Goal: Task Accomplishment & Management: Complete application form

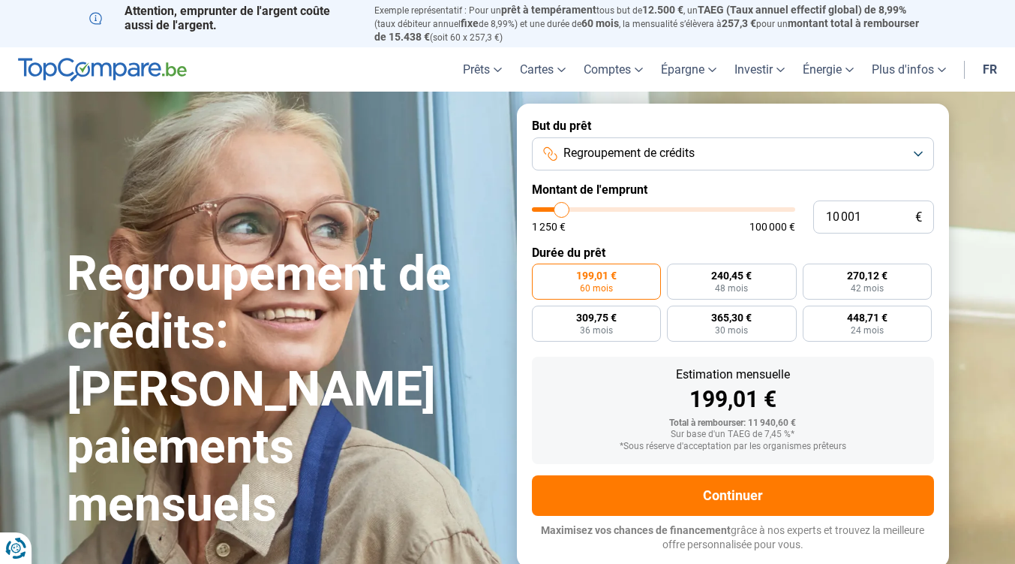
type input "19 000"
type input "19000"
type input "23 500"
type input "23500"
type input "30 250"
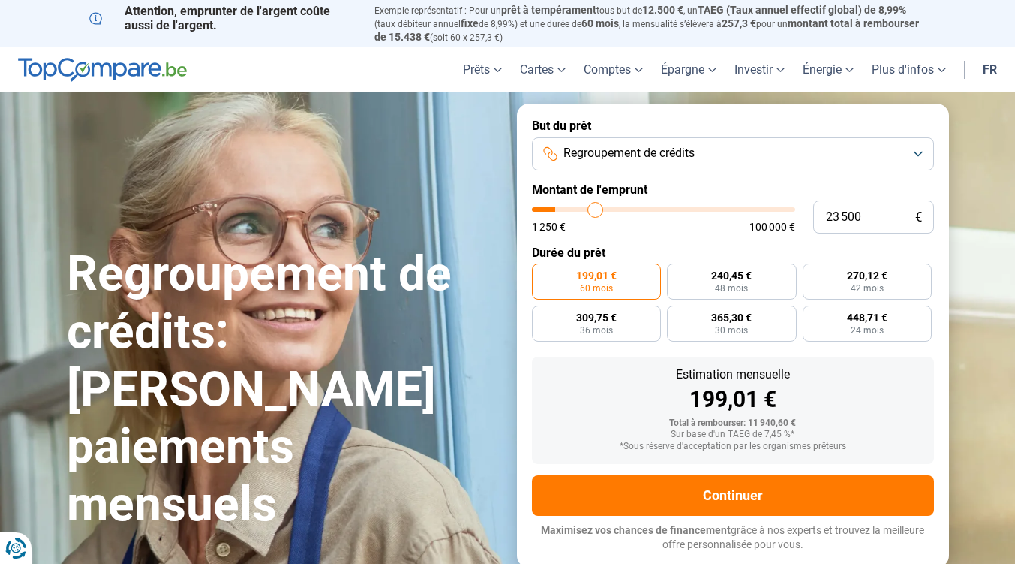
type input "30250"
type input "32 000"
type input "32000"
type input "34 250"
type input "34250"
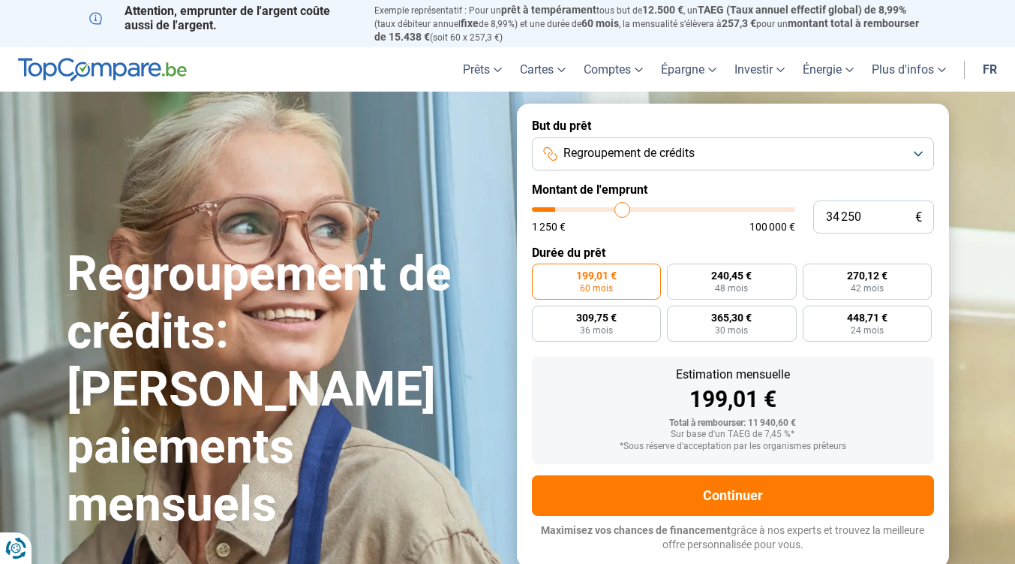
type input "37 250"
type input "37250"
type input "41 750"
type input "41750"
type input "46 500"
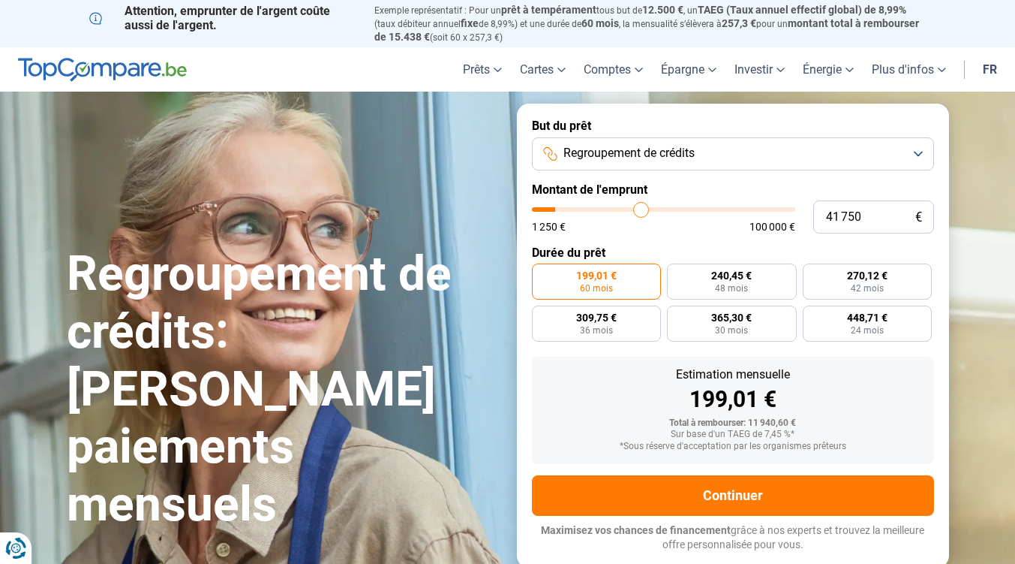
type input "46500"
type input "50 500"
type input "50500"
type input "51 250"
type input "51250"
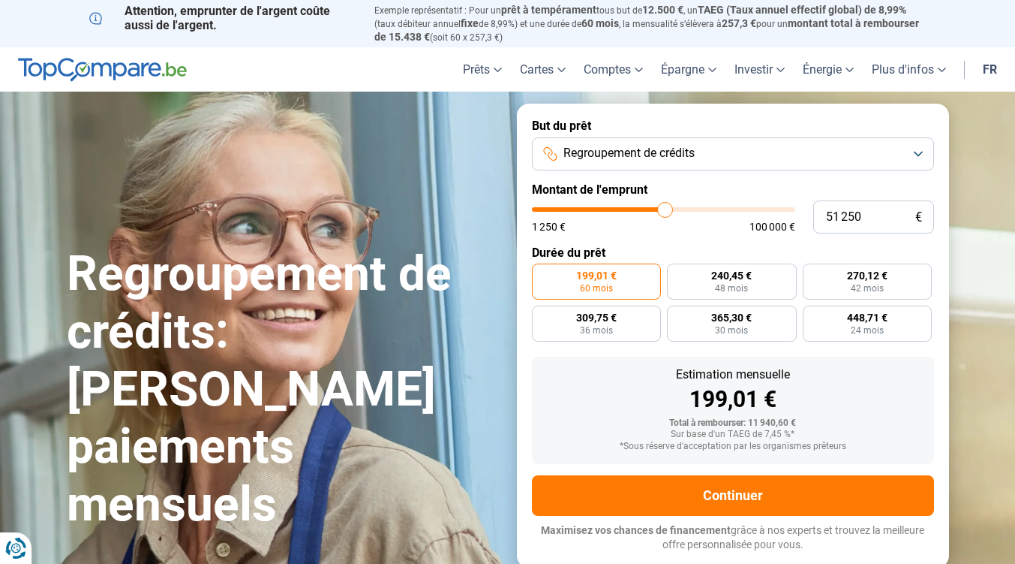
type input "52 750"
type input "52750"
type input "54 750"
type input "54750"
type input "56 750"
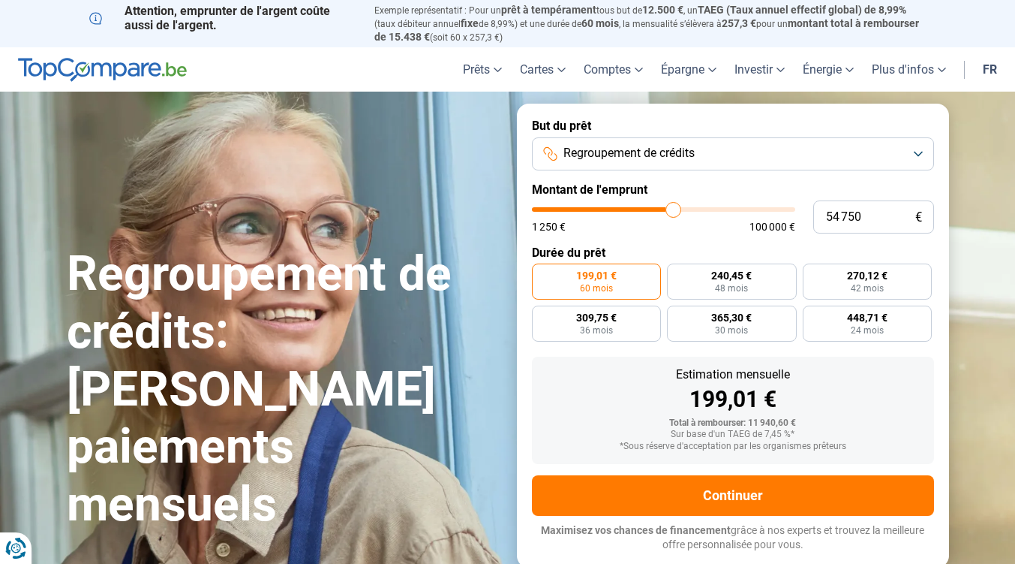
type input "56750"
type input "59 250"
type input "59250"
type input "60 000"
type input "60000"
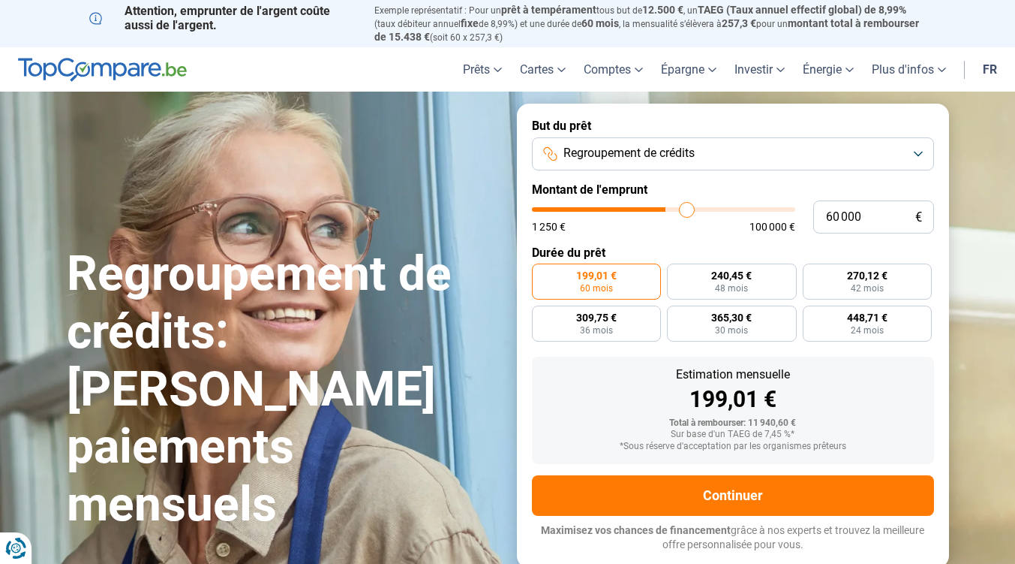
type input "60 250"
type input "60250"
type input "60 750"
type input "60750"
type input "61 500"
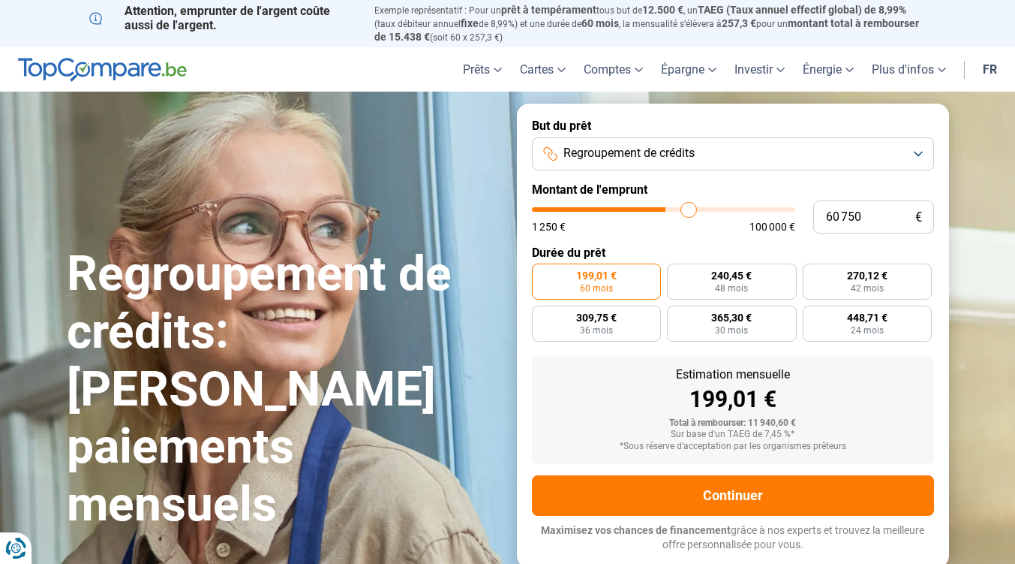
type input "61500"
type input "64 250"
type input "64250"
type input "69 750"
type input "69750"
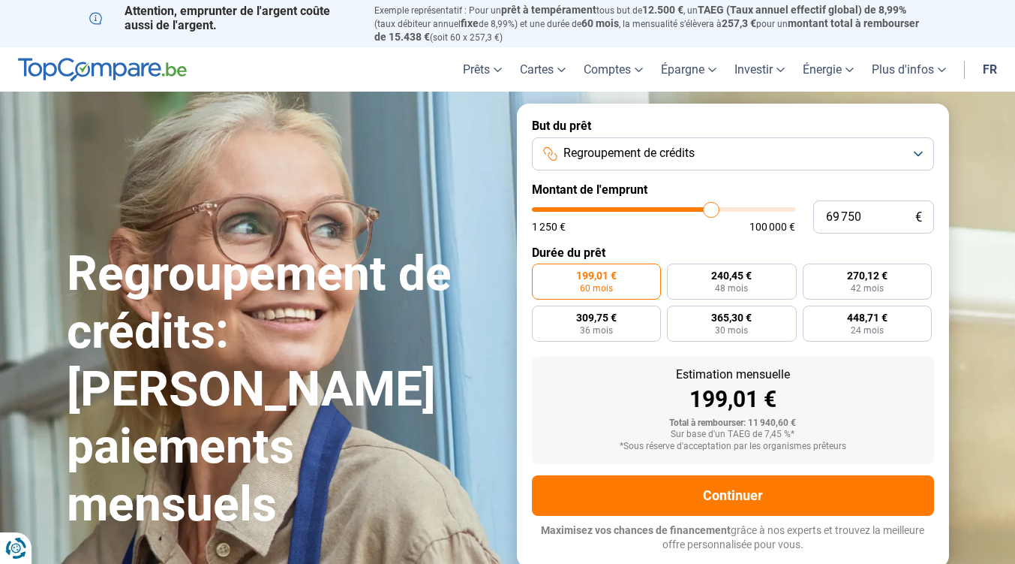
type input "70 500"
type input "70500"
type input "70 750"
type input "70750"
type input "71 250"
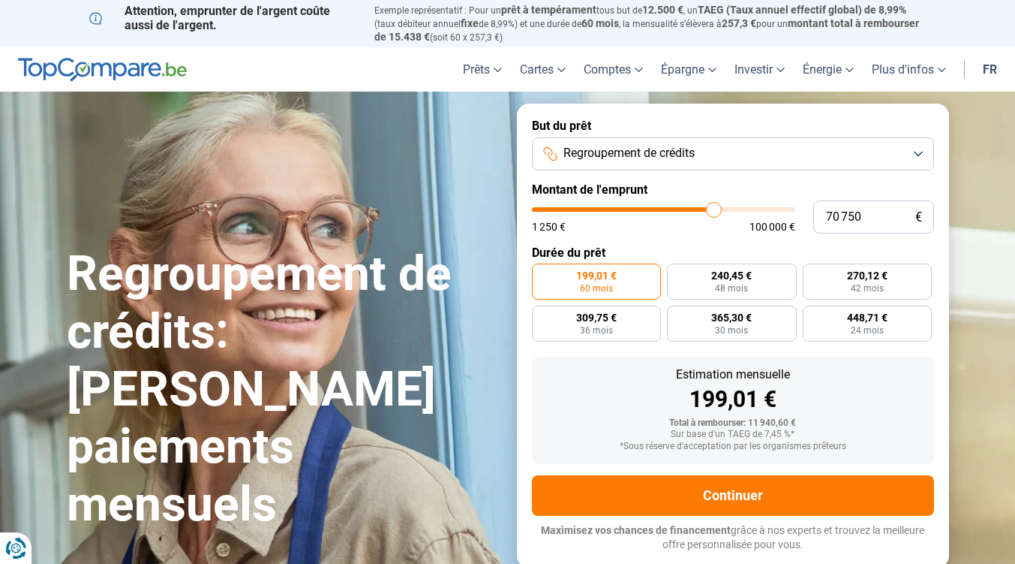
type input "71250"
type input "71 500"
type input "71500"
type input "72 000"
type input "72000"
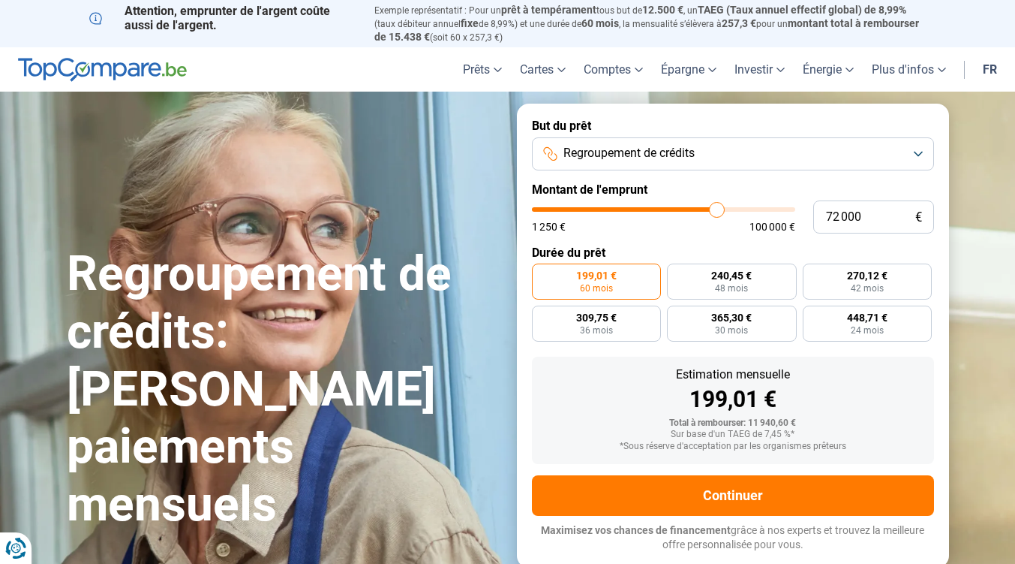
type input "72 500"
type input "72500"
type input "72 750"
type input "72750"
type input "73 500"
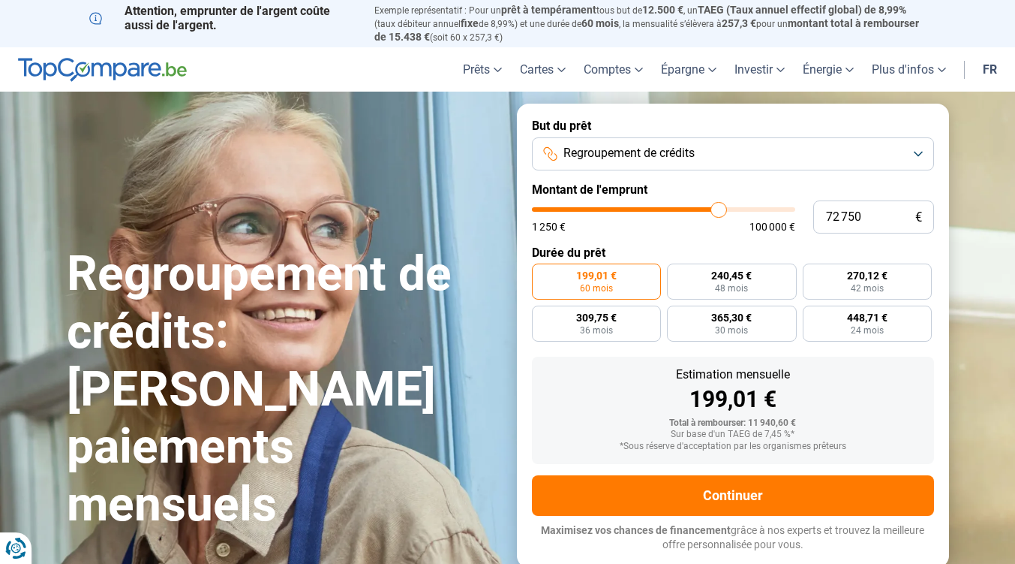
type input "73500"
type input "74 000"
type input "74000"
type input "74 250"
type input "74250"
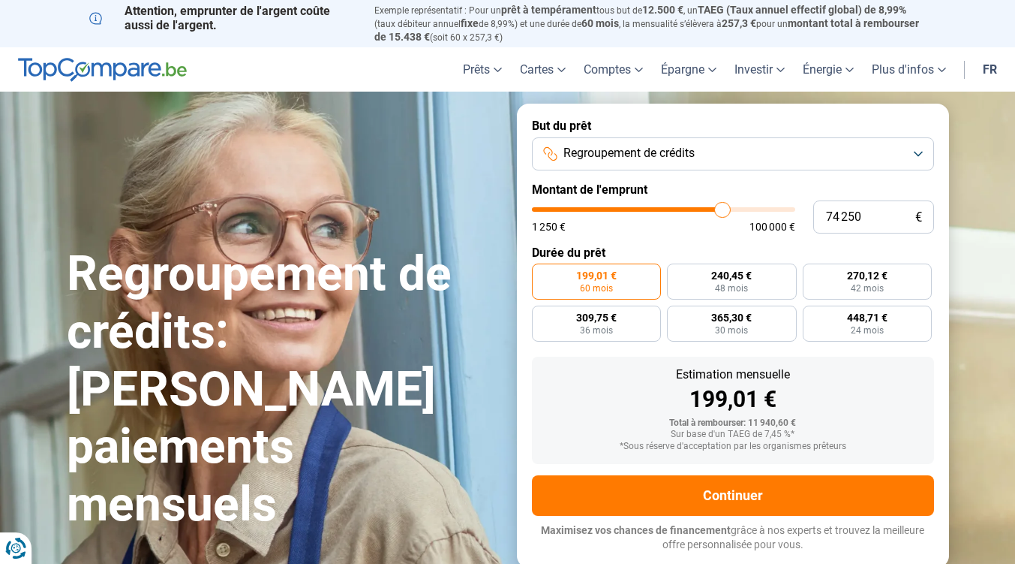
type input "74 500"
type input "74500"
type input "75 000"
type input "75000"
type input "75 500"
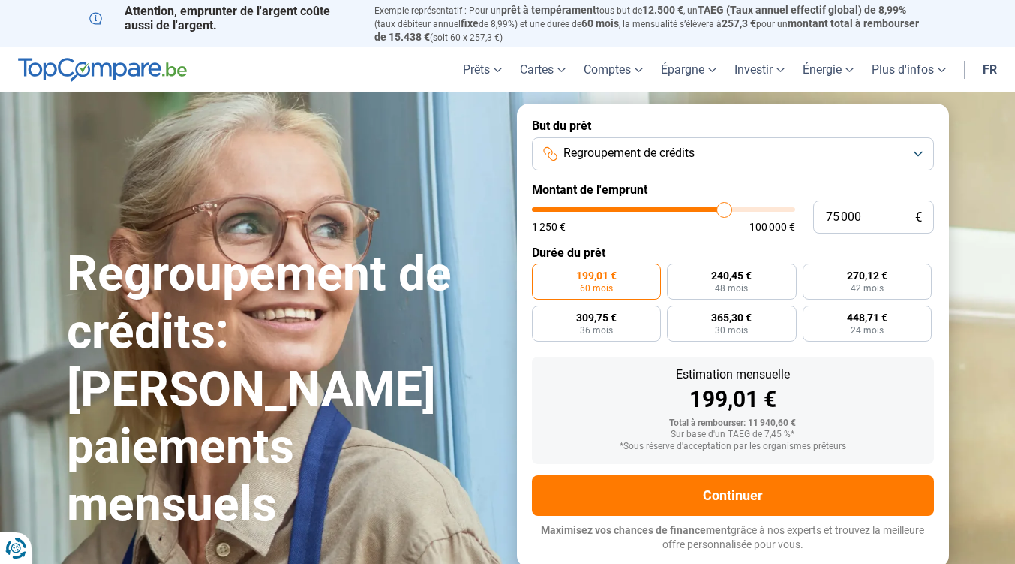
type input "75500"
type input "74 750"
type input "74750"
type input "73 500"
type input "73500"
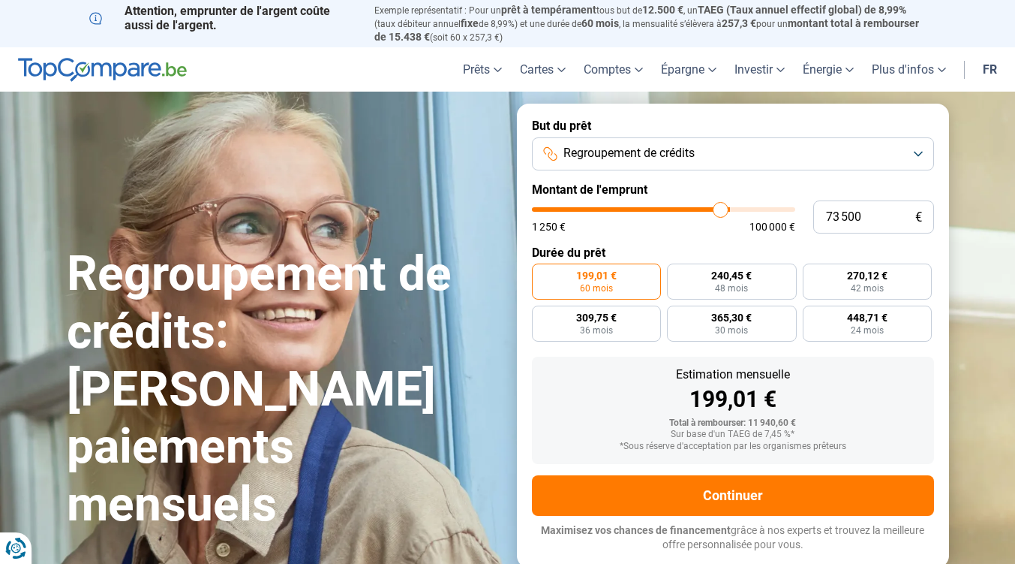
type input "72 500"
type input "72500"
type input "72 250"
type input "72250"
type input "72 000"
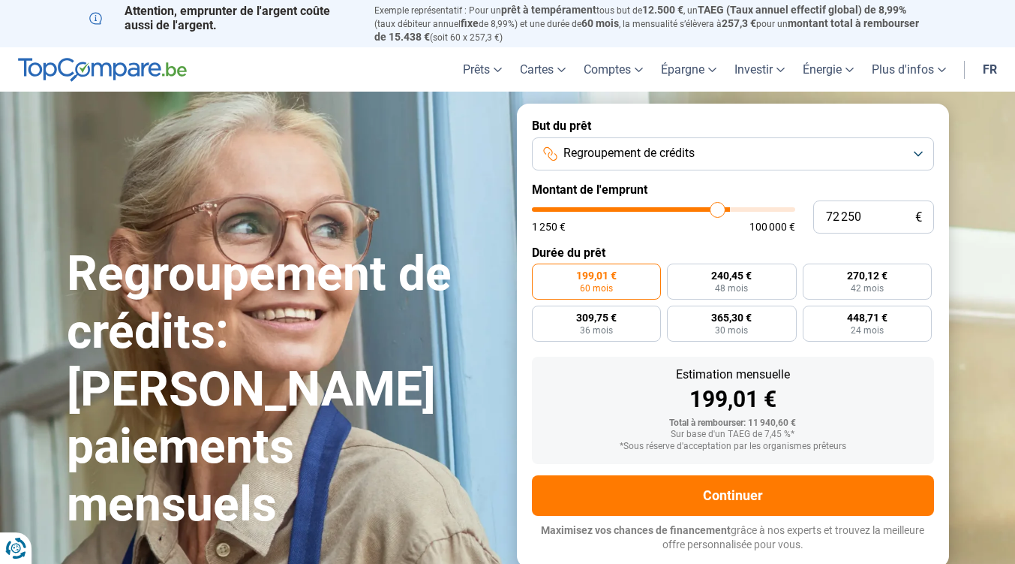
type input "72000"
type input "72 500"
type input "72500"
type input "72 750"
type input "72750"
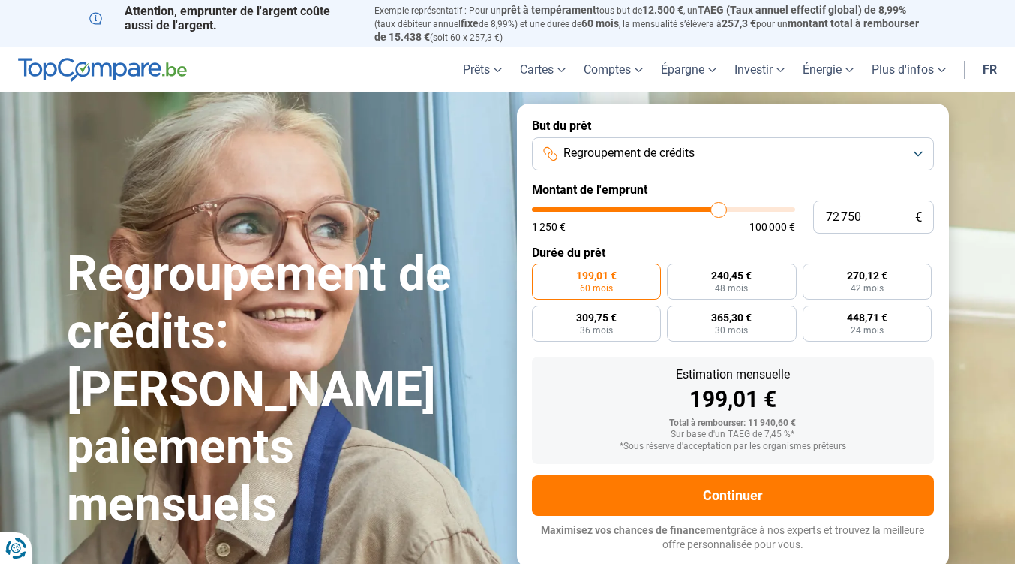
type input "73 000"
type input "73000"
type input "73 250"
type input "73250"
type input "73 500"
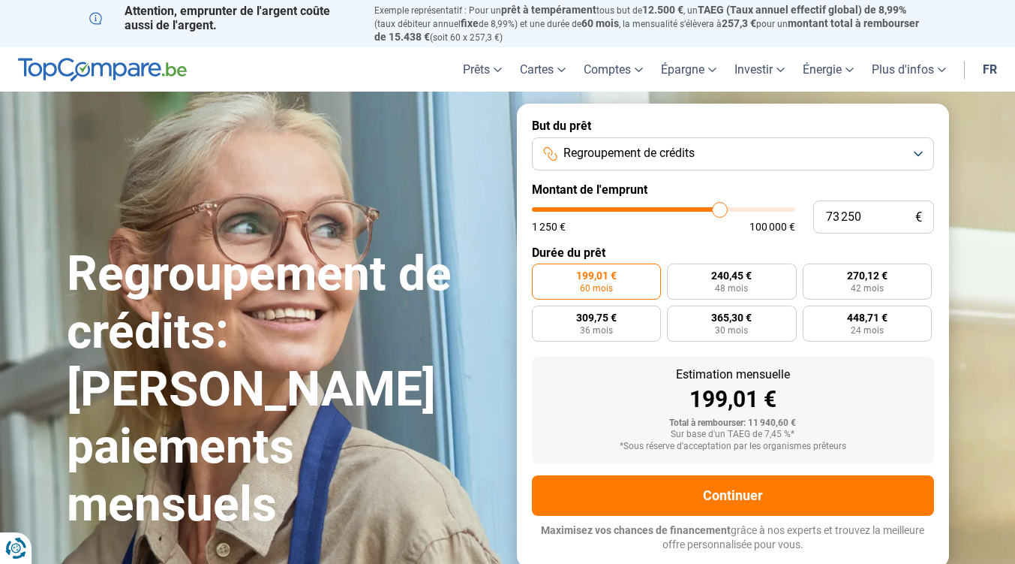
type input "73500"
type input "74 000"
type input "74000"
type input "74 750"
type input "74750"
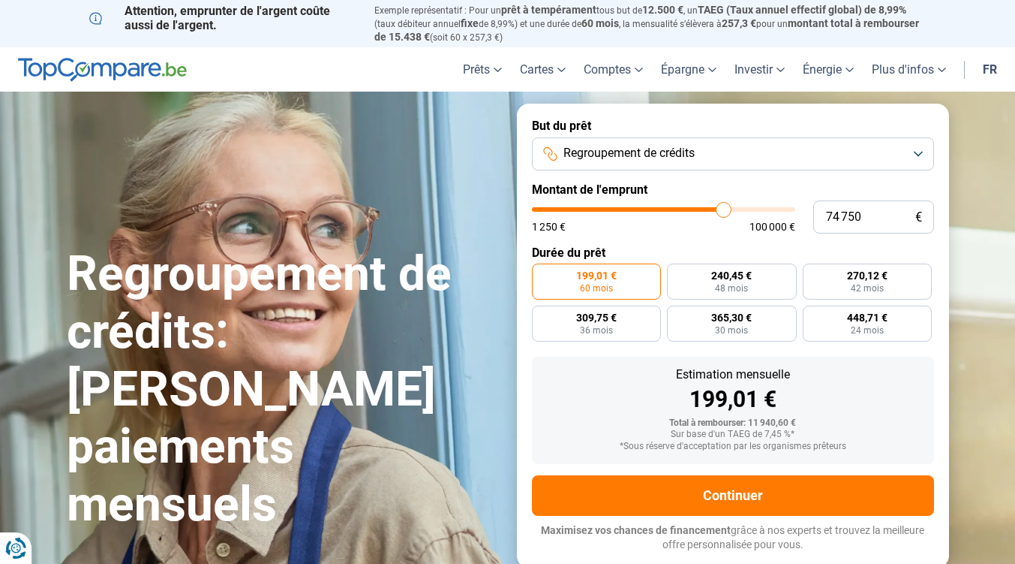
type input "75 250"
type input "75250"
type input "75 750"
type input "75750"
type input "76 500"
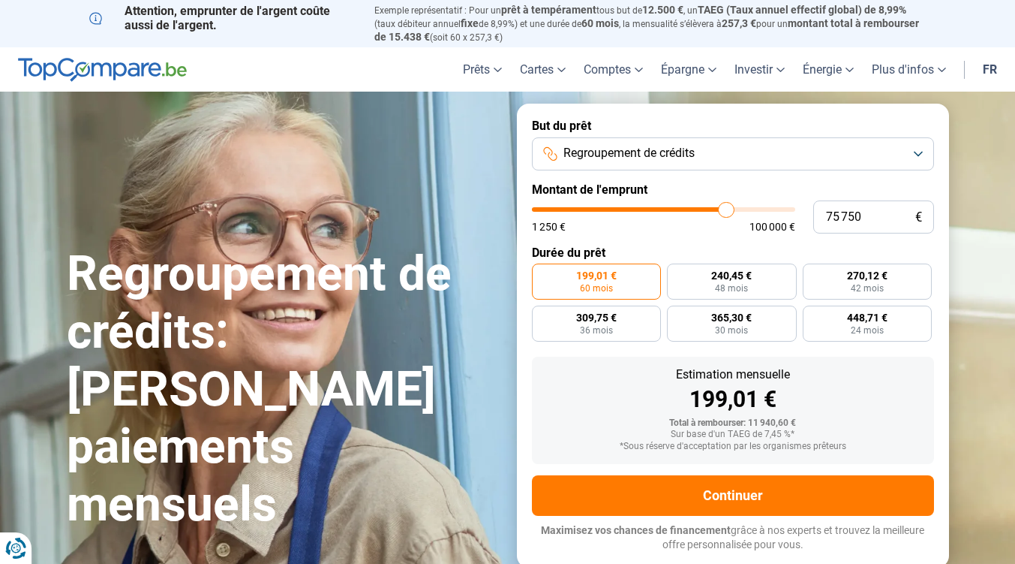
type input "76500"
type input "76 000"
type input "76000"
type input "75 500"
type input "75500"
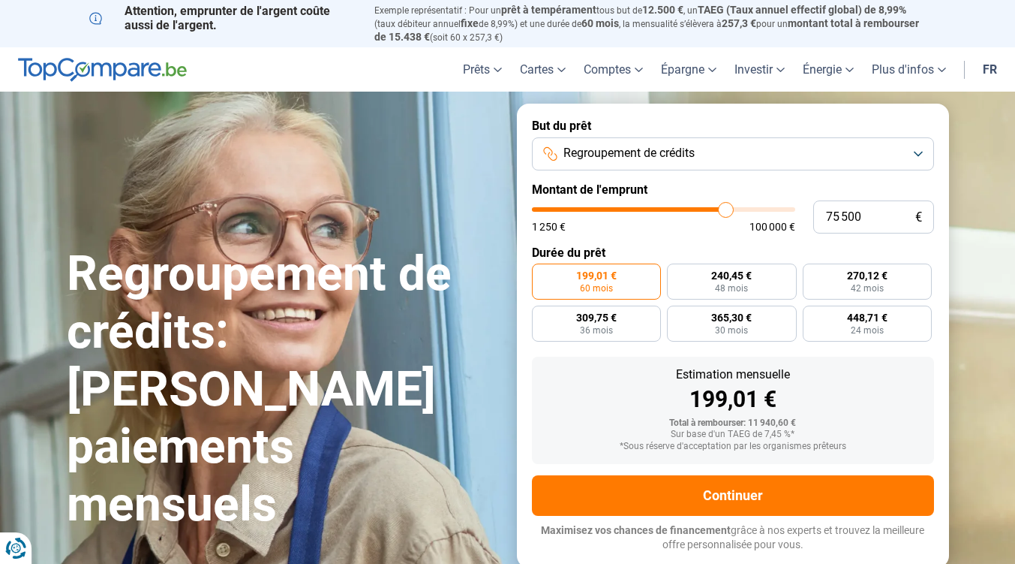
type input "75 000"
type input "75000"
type input "74 750"
type input "74750"
type input "75 250"
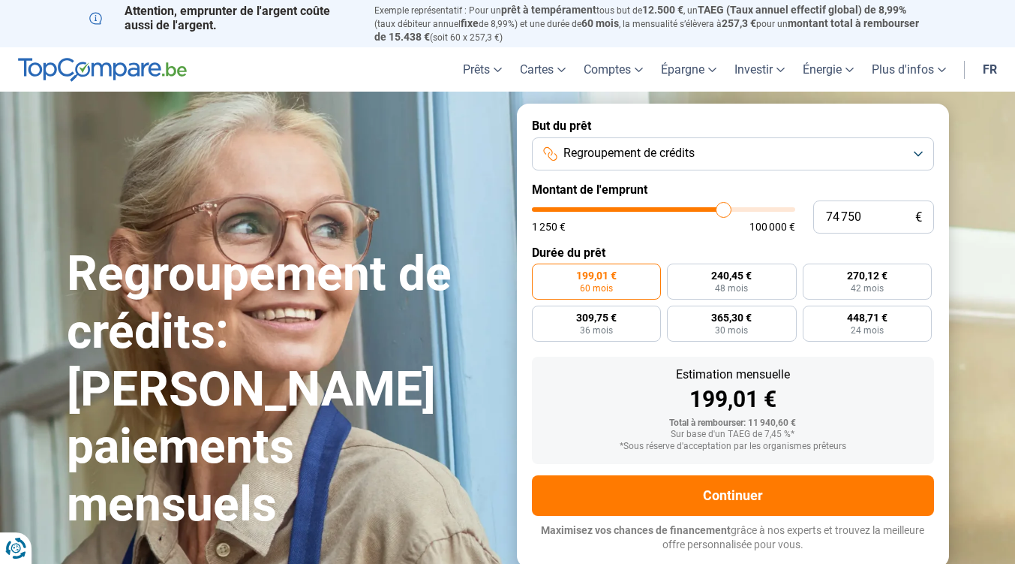
type input "75250"
type input "75 750"
drag, startPoint x: 563, startPoint y: 208, endPoint x: 726, endPoint y: 211, distance: 163.6
type input "75750"
click at [726, 211] on input "range" at bounding box center [663, 209] width 263 height 5
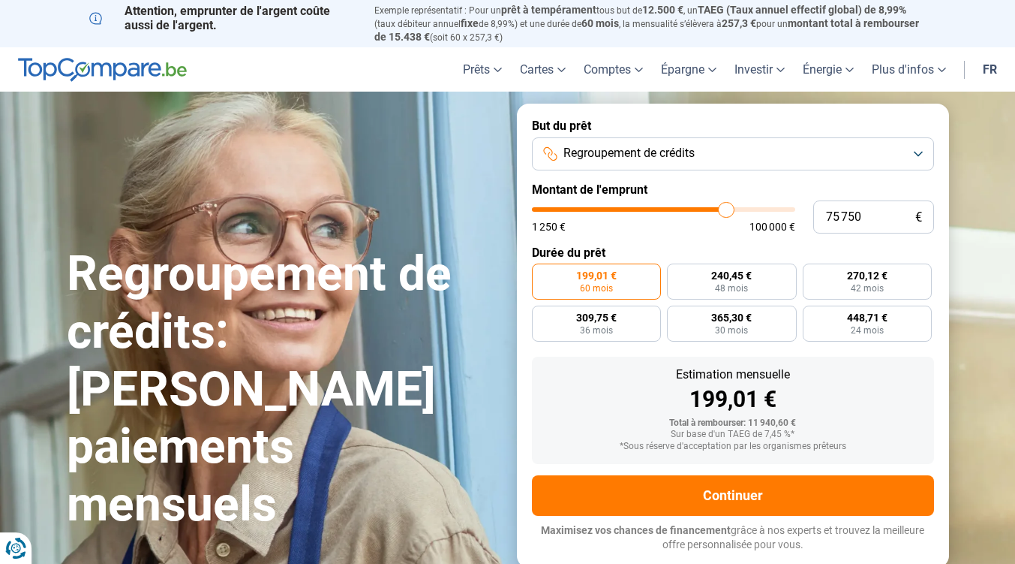
radio input "false"
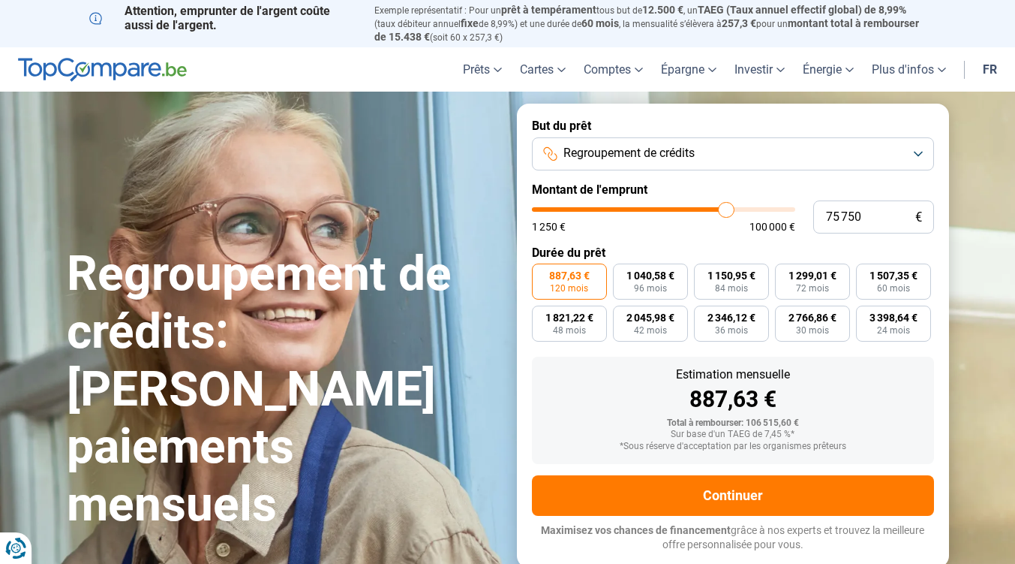
type input "75 500"
type input "75500"
type input "75 000"
type input "75000"
type input "74 500"
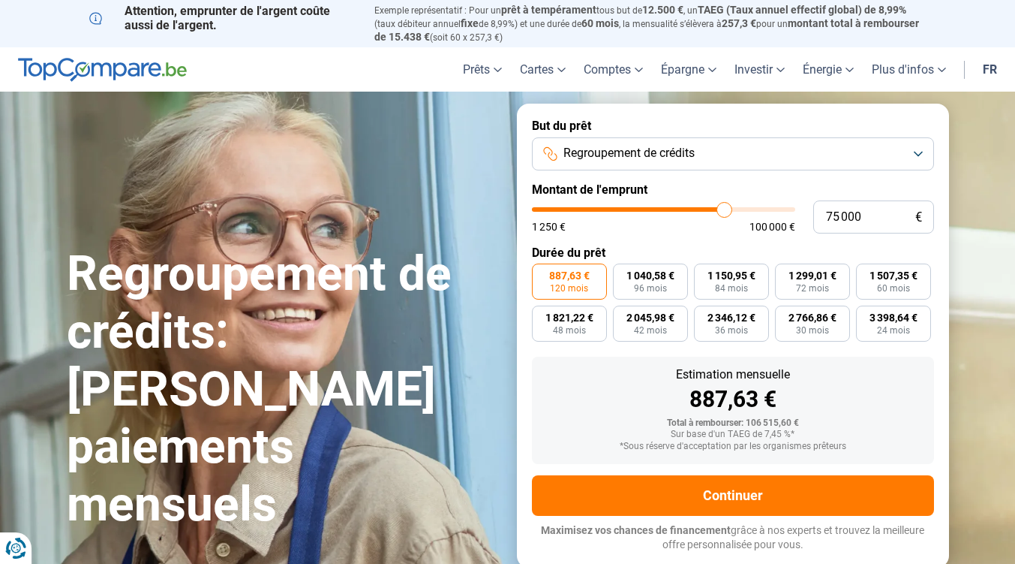
type input "74500"
type input "74 000"
type input "74000"
type input "74 250"
type input "74250"
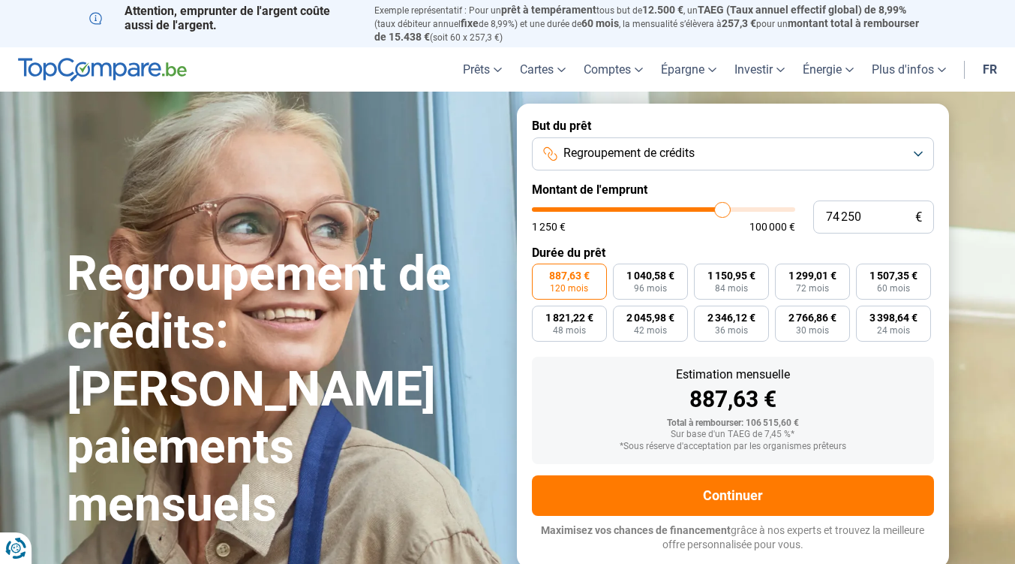
type input "74 500"
type input "74500"
type input "74 750"
type input "74750"
type input "75 000"
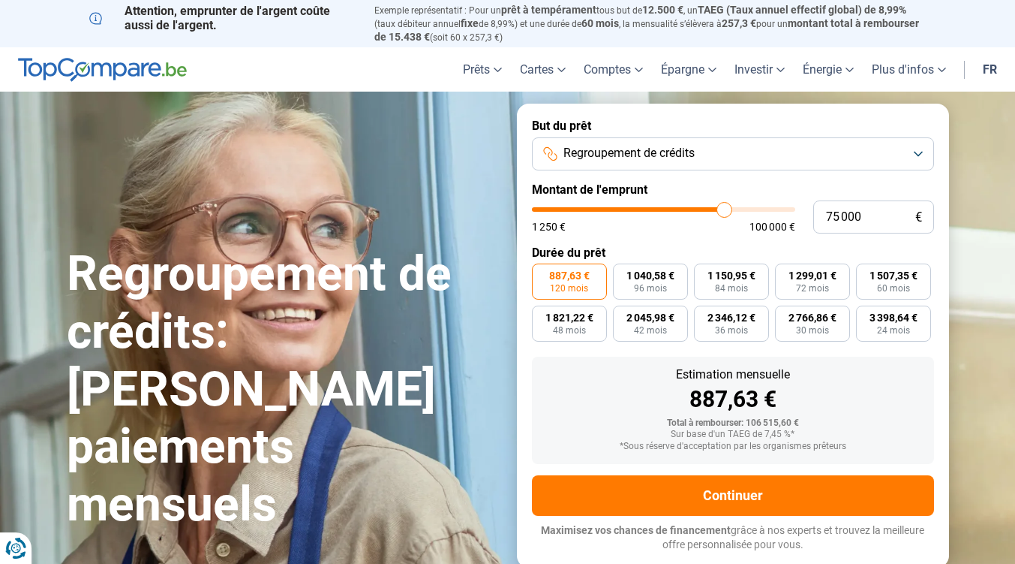
type input "75000"
click at [724, 211] on input "range" at bounding box center [663, 209] width 263 height 5
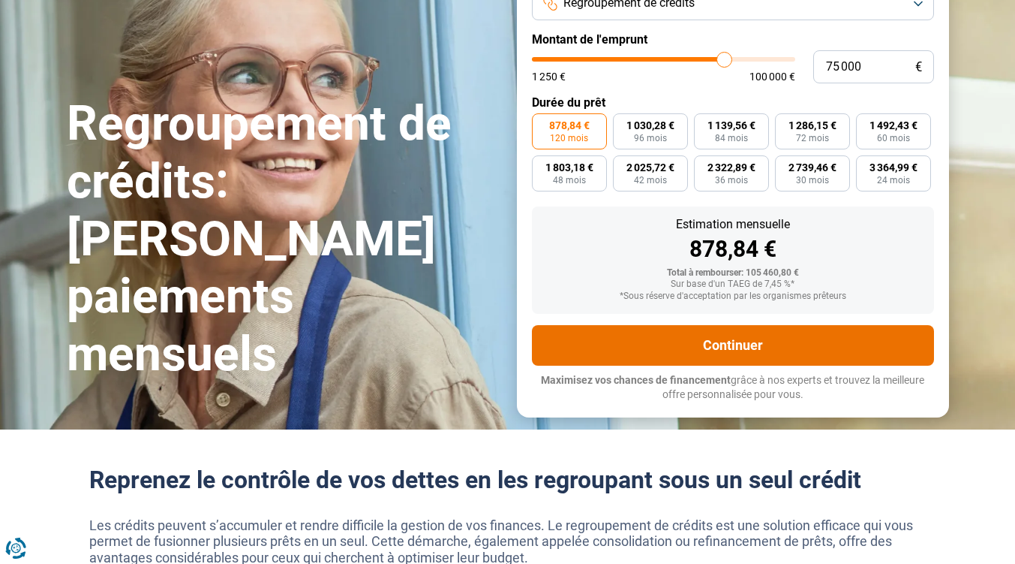
click at [723, 341] on button "Continuer" at bounding box center [733, 345] width 402 height 41
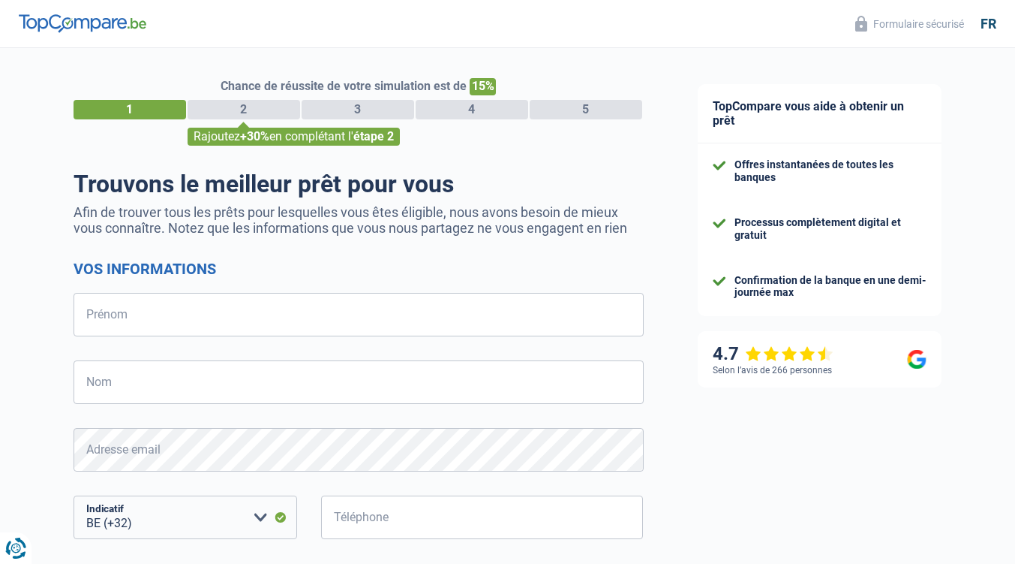
select select "32"
